Goal: Task Accomplishment & Management: Manage account settings

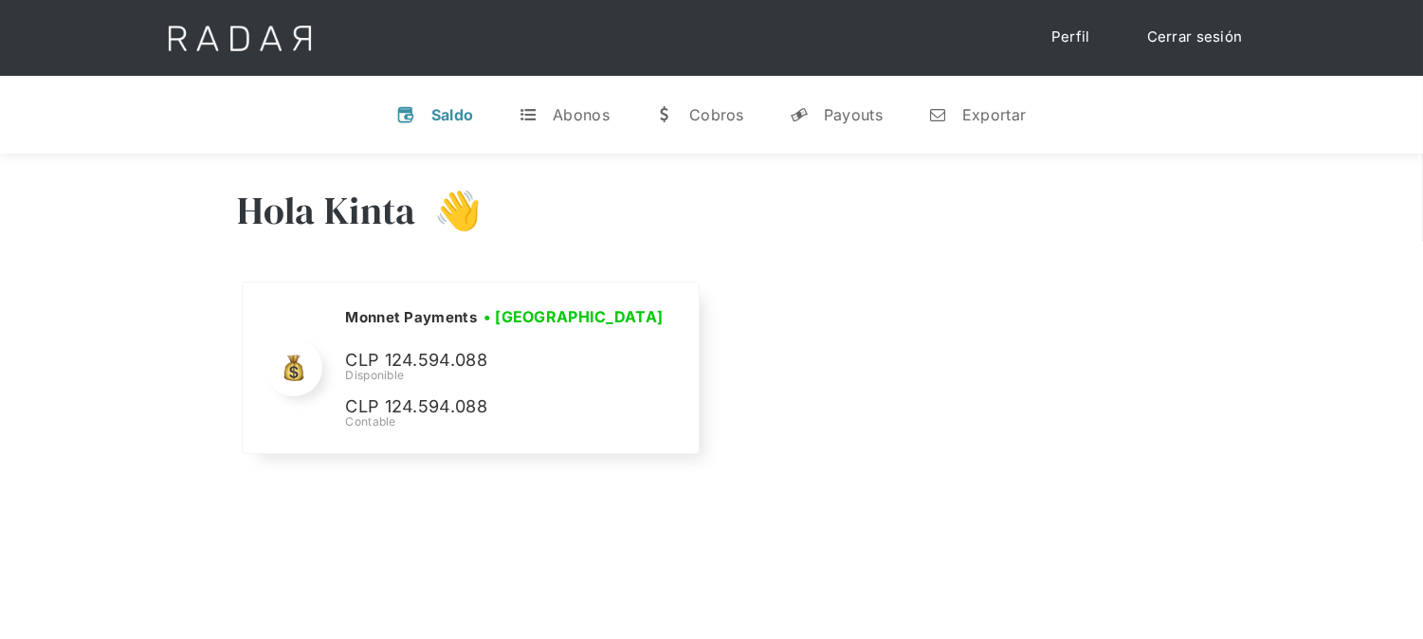
click at [1201, 41] on link "Cerrar sesión" at bounding box center [1195, 37] width 134 height 37
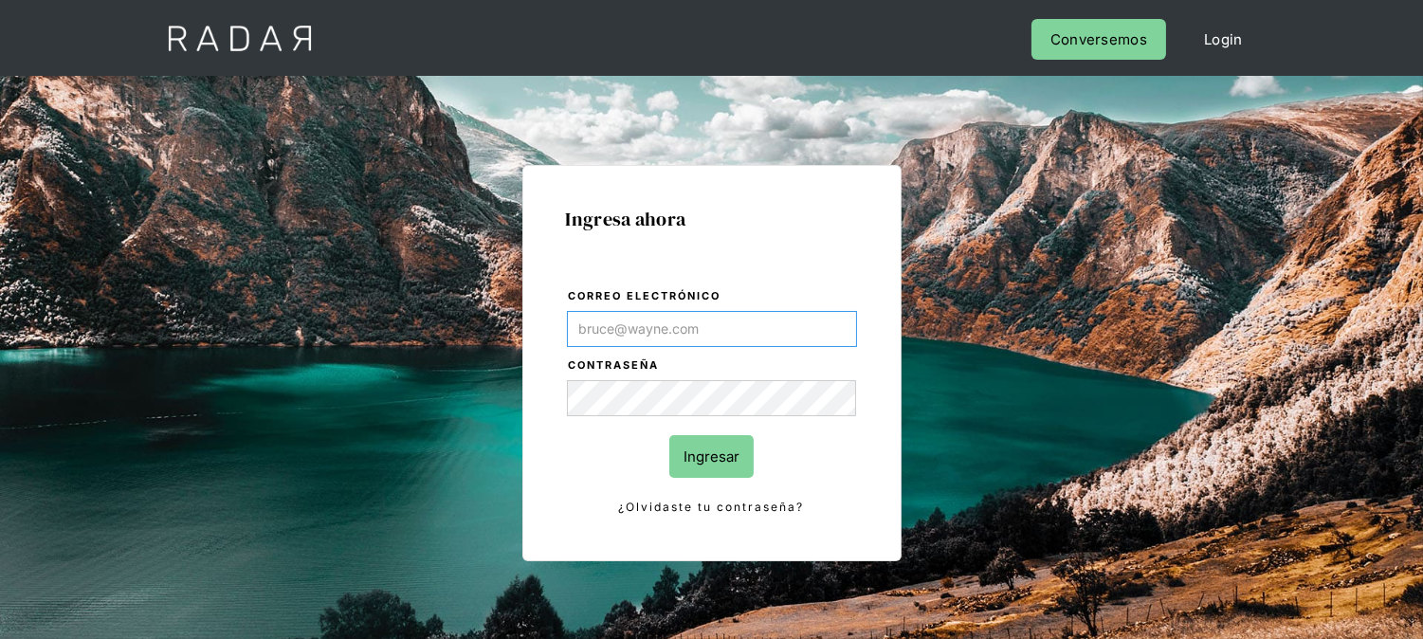
type input "[EMAIL_ADDRESS][DOMAIN_NAME]"
click at [693, 461] on input "Ingresar" at bounding box center [711, 456] width 84 height 43
